Goal: Find specific page/section: Find specific page/section

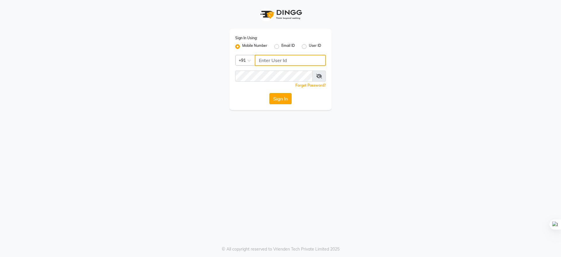
type input "9289961179"
click at [274, 101] on button "Sign In" at bounding box center [281, 98] width 22 height 11
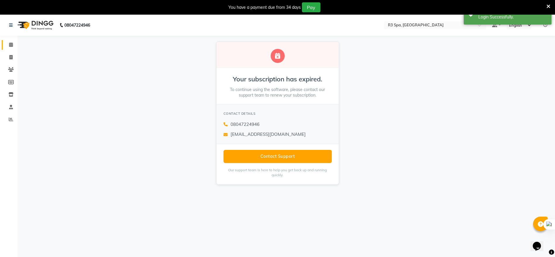
click at [7, 40] on link "Calendar" at bounding box center [9, 45] width 14 height 10
